Goal: Task Accomplishment & Management: Manage account settings

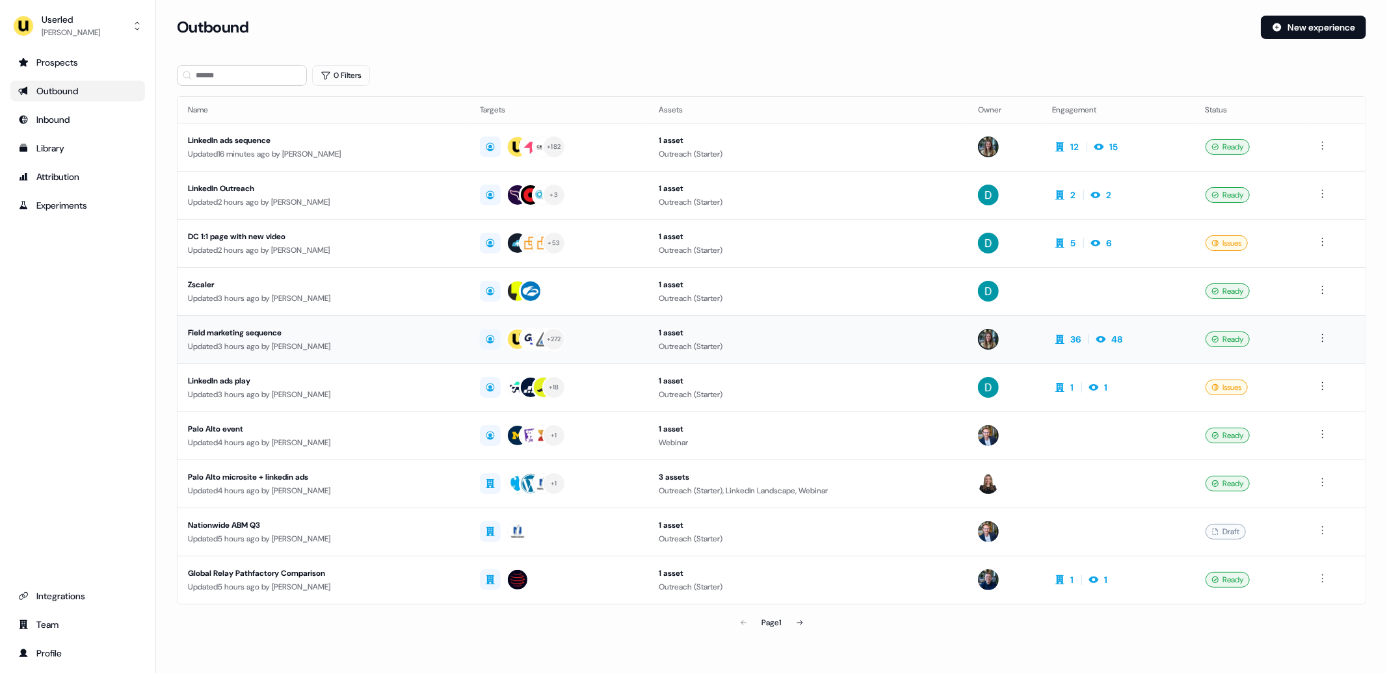
drag, startPoint x: 468, startPoint y: 61, endPoint x: 434, endPoint y: 324, distance: 264.8
click at [468, 61] on section "Loading... Outbound New experience 0 Filters Name Targets Assets Owner Engageme…" at bounding box center [771, 344] width 1231 height 657
click at [71, 21] on div "Userled" at bounding box center [71, 19] width 59 height 13
click at [80, 64] on div "Impersonate (Admin)" at bounding box center [78, 60] width 124 height 23
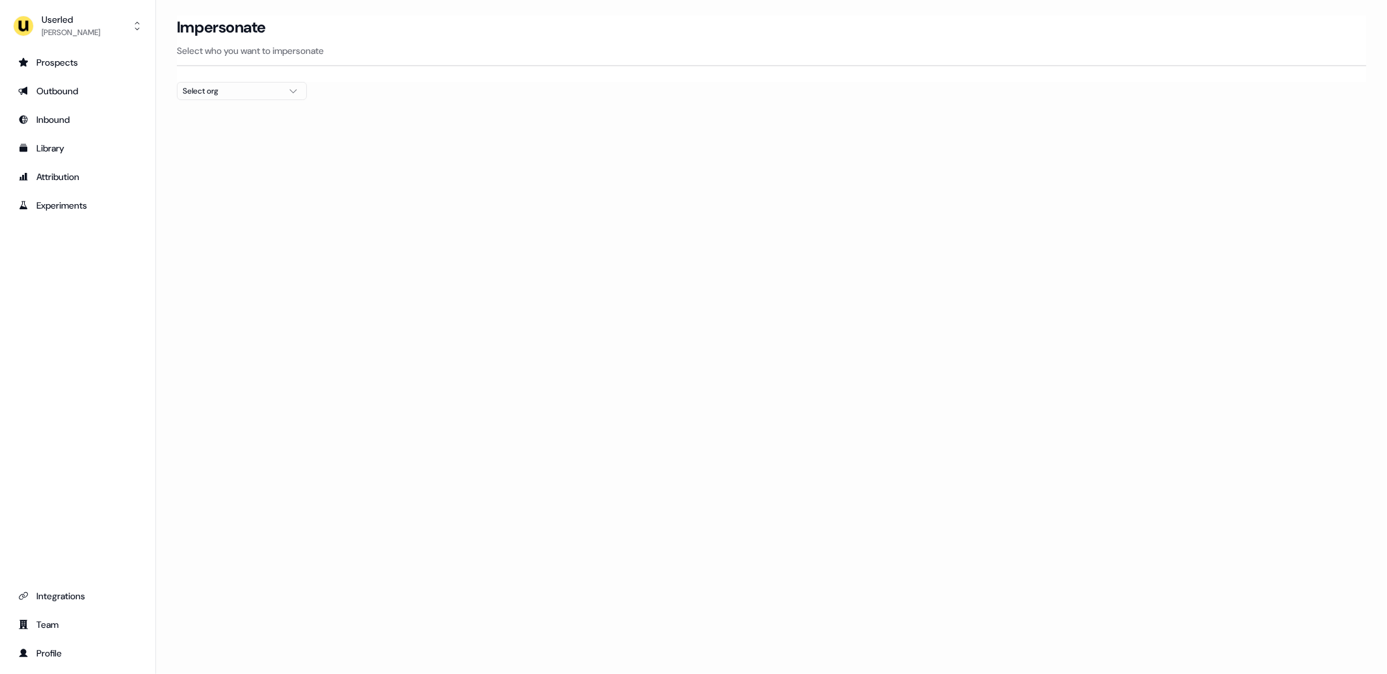
click at [233, 88] on div "Select org" at bounding box center [232, 91] width 98 height 13
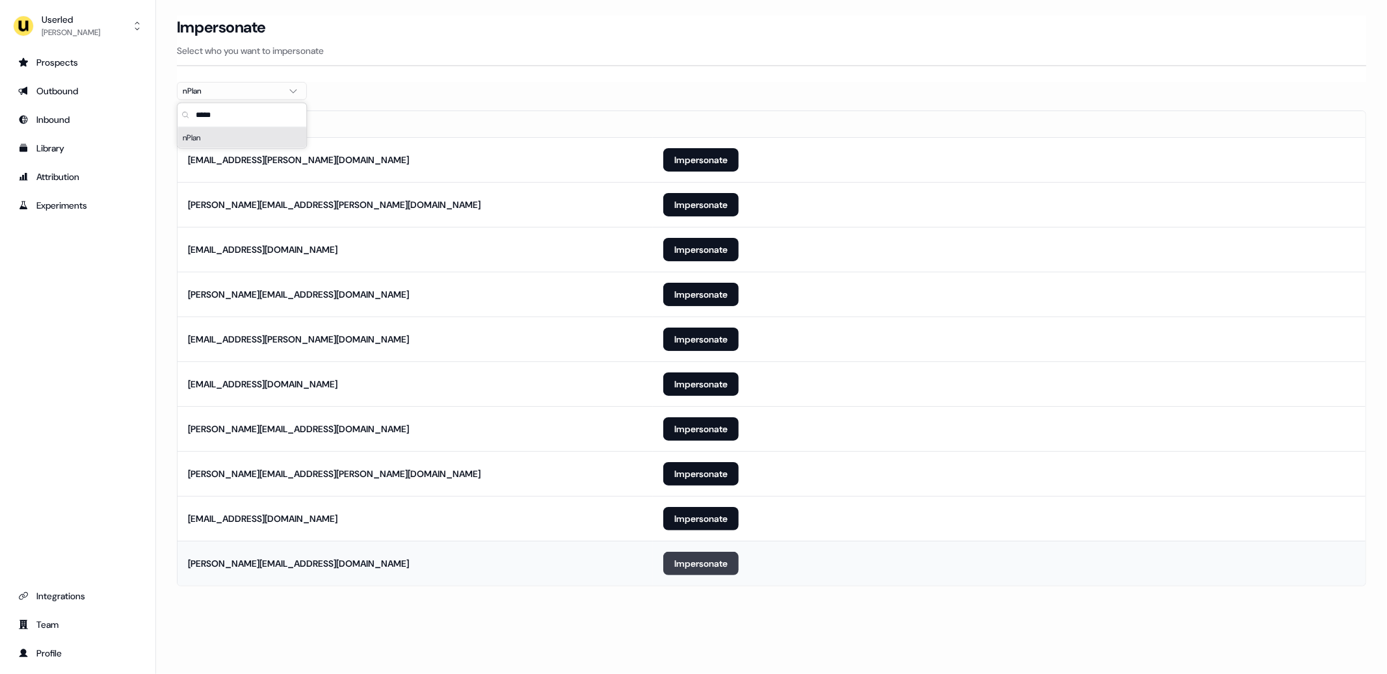
type input "*****"
click at [684, 565] on button "Impersonate" at bounding box center [700, 563] width 75 height 23
drag, startPoint x: 634, startPoint y: 605, endPoint x: 555, endPoint y: 508, distance: 125.2
click at [634, 605] on section "Loading... Impersonate Select who you want to impersonate nPlan Email [PERSON_N…" at bounding box center [771, 319] width 1231 height 607
